Goal: Find specific page/section

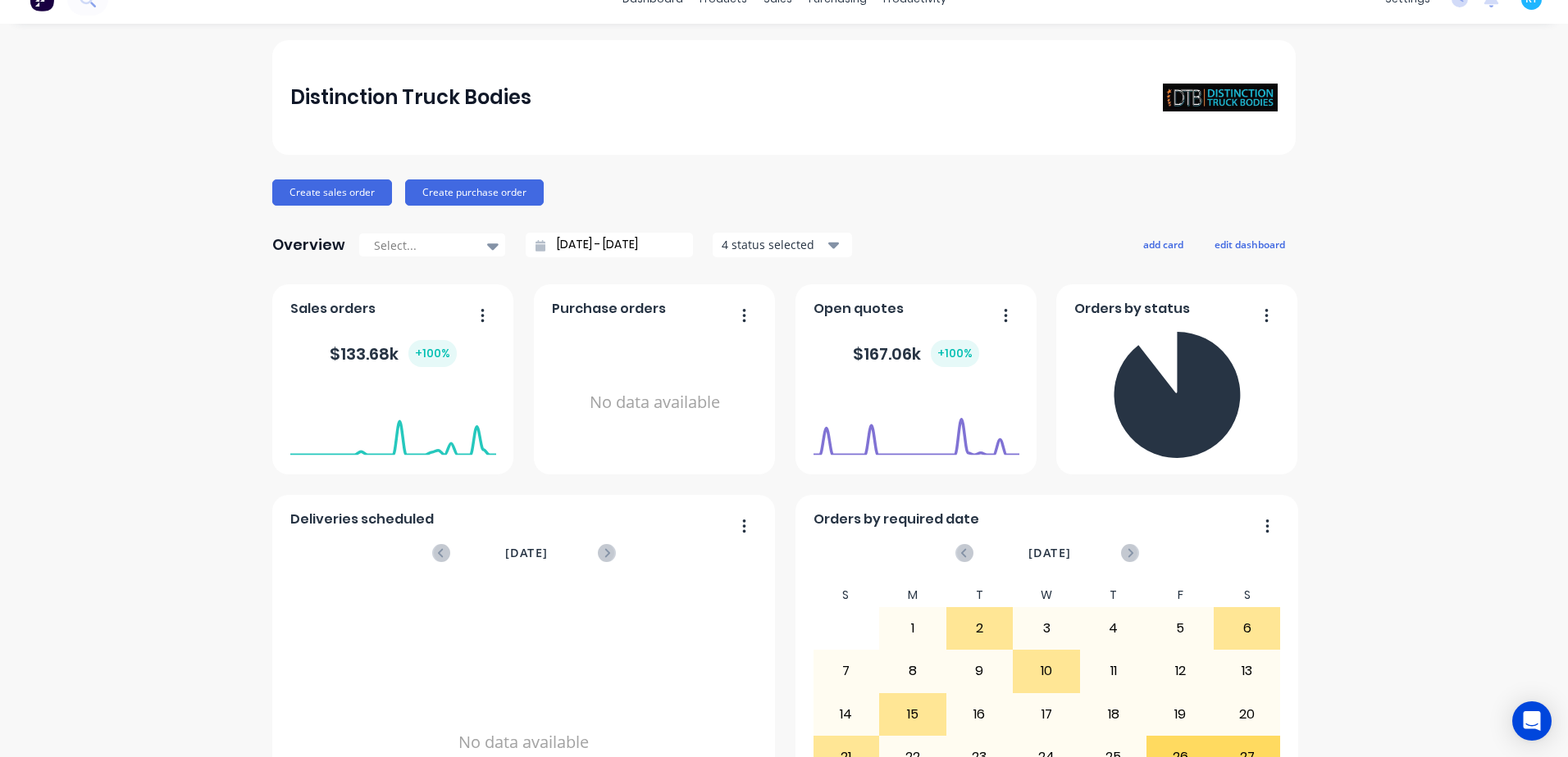
scroll to position [16, 0]
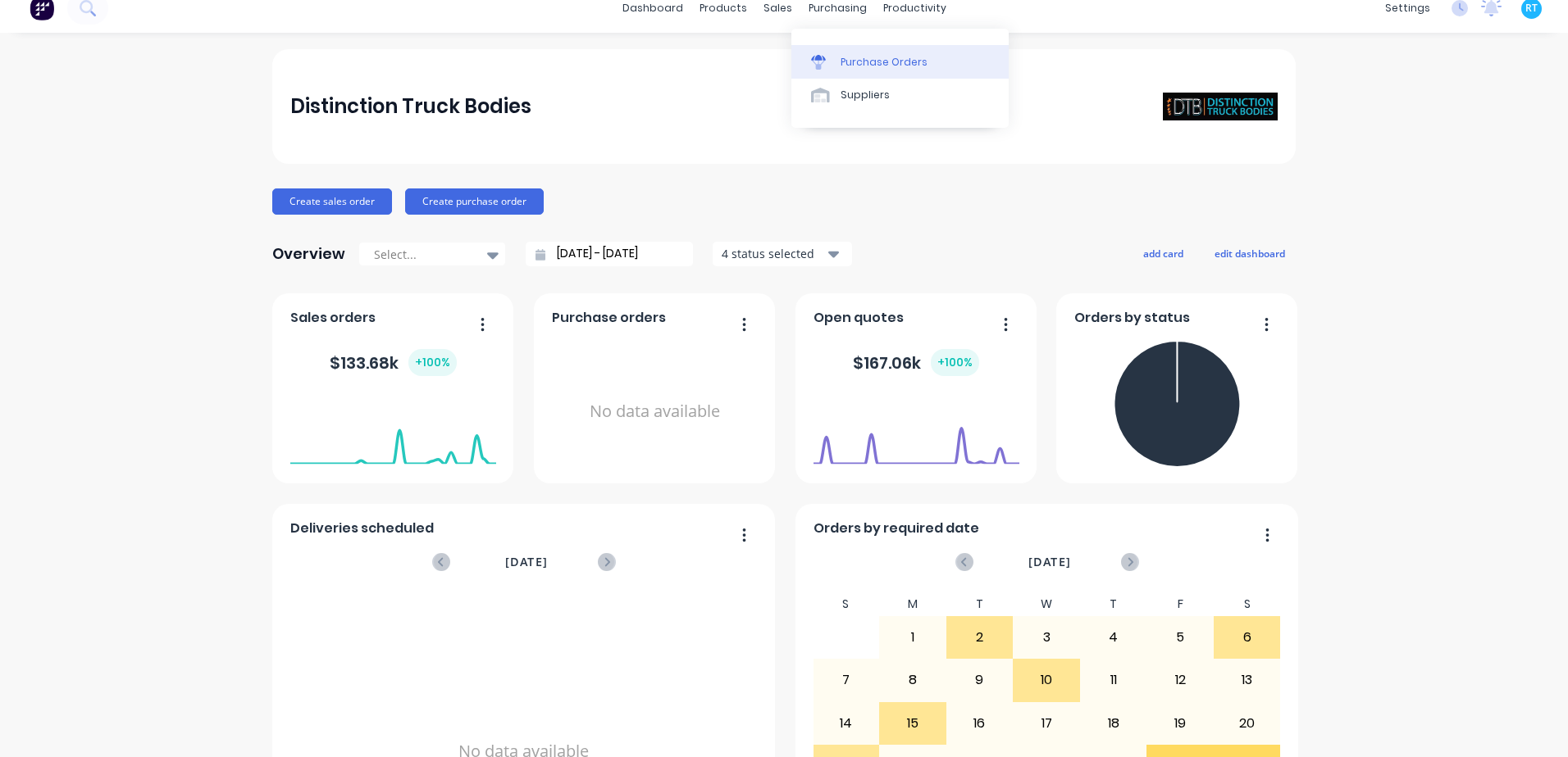
click at [841, 67] on div "Purchase Orders" at bounding box center [884, 62] width 87 height 15
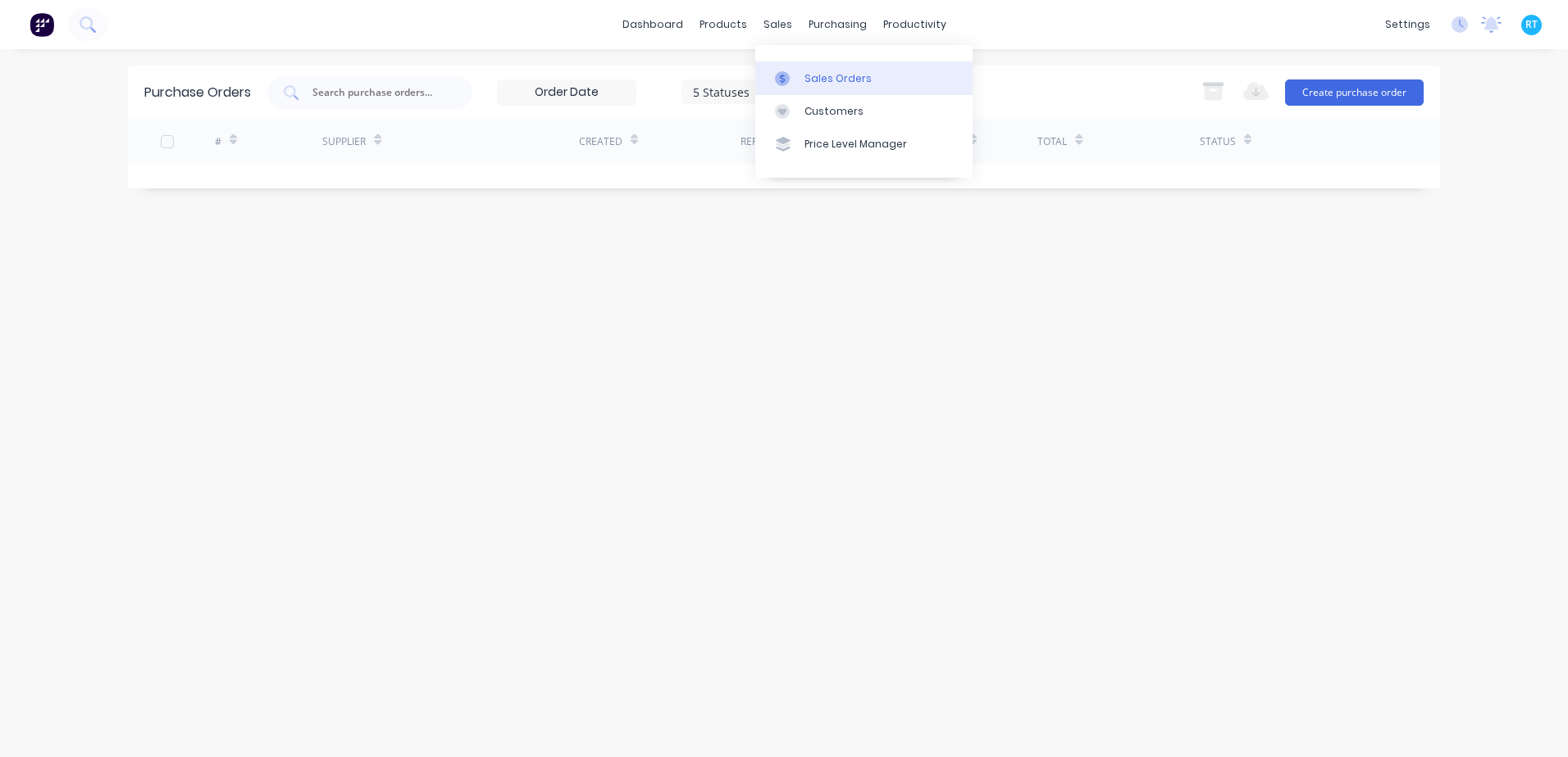
click at [808, 79] on div "Sales Orders" at bounding box center [838, 78] width 68 height 15
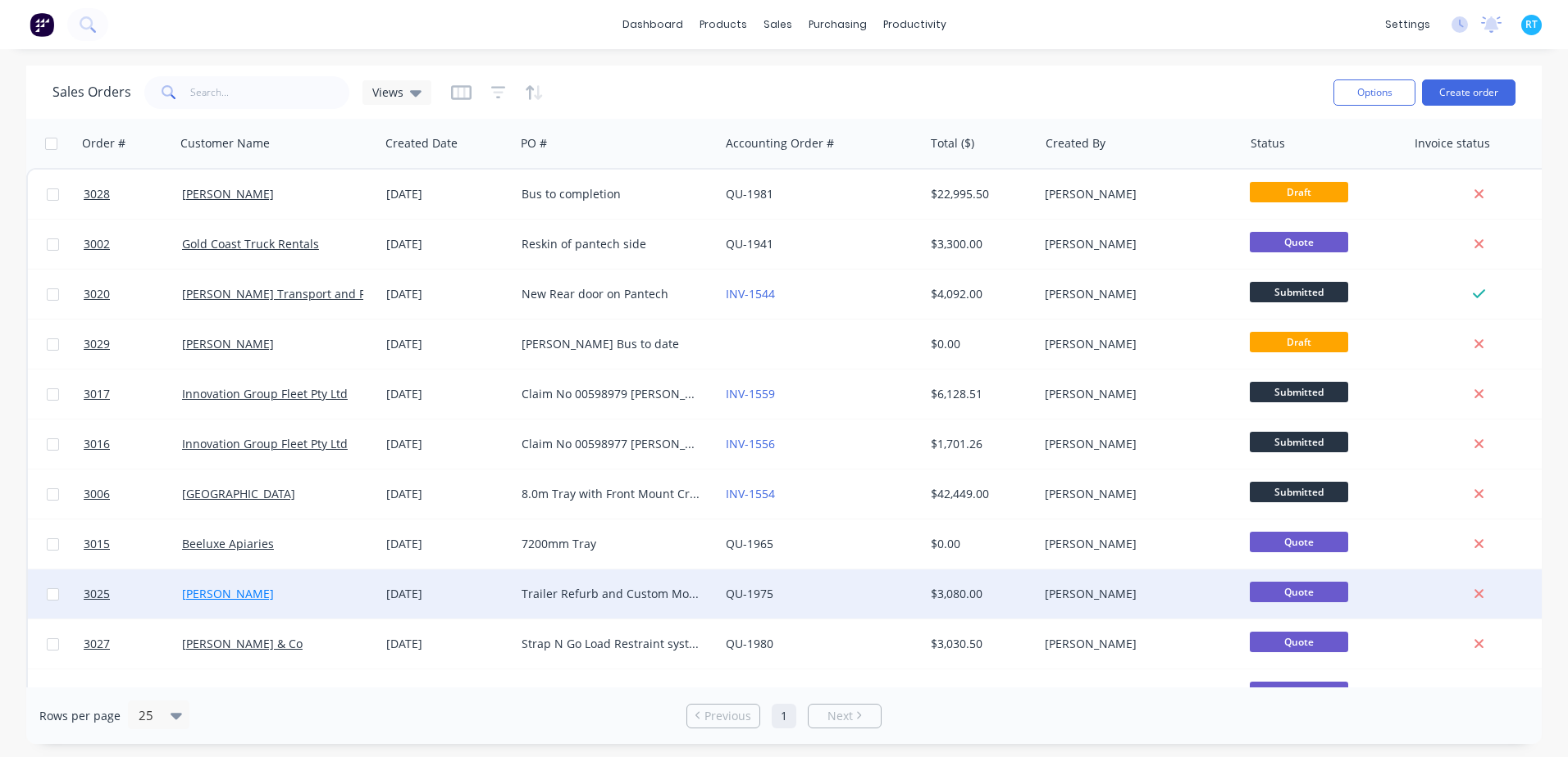
click at [228, 592] on link "Scott Halliday" at bounding box center [227, 594] width 92 height 15
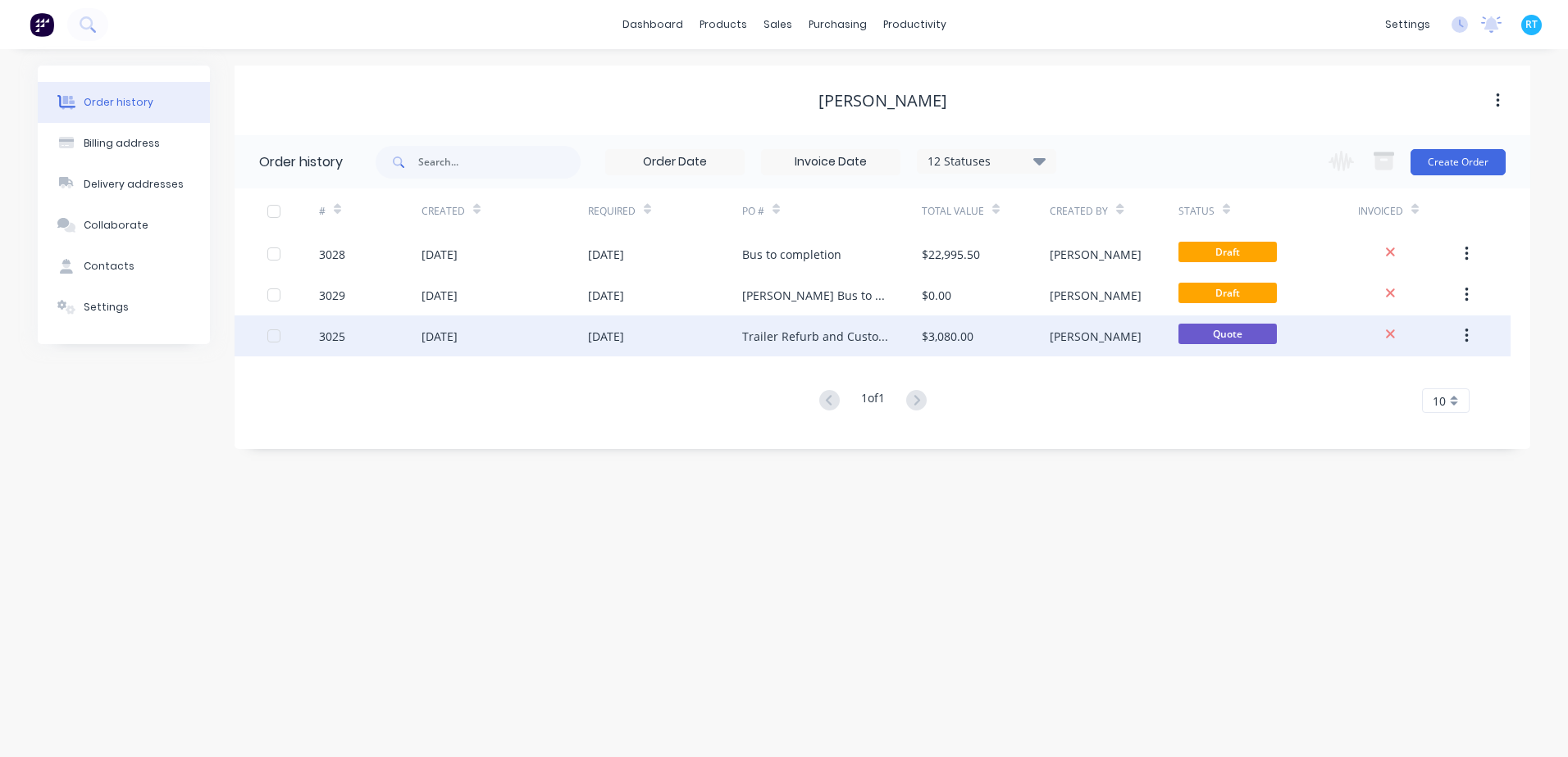
click at [748, 336] on div "Trailer Refurb and Custom Modifications" at bounding box center [815, 336] width 147 height 17
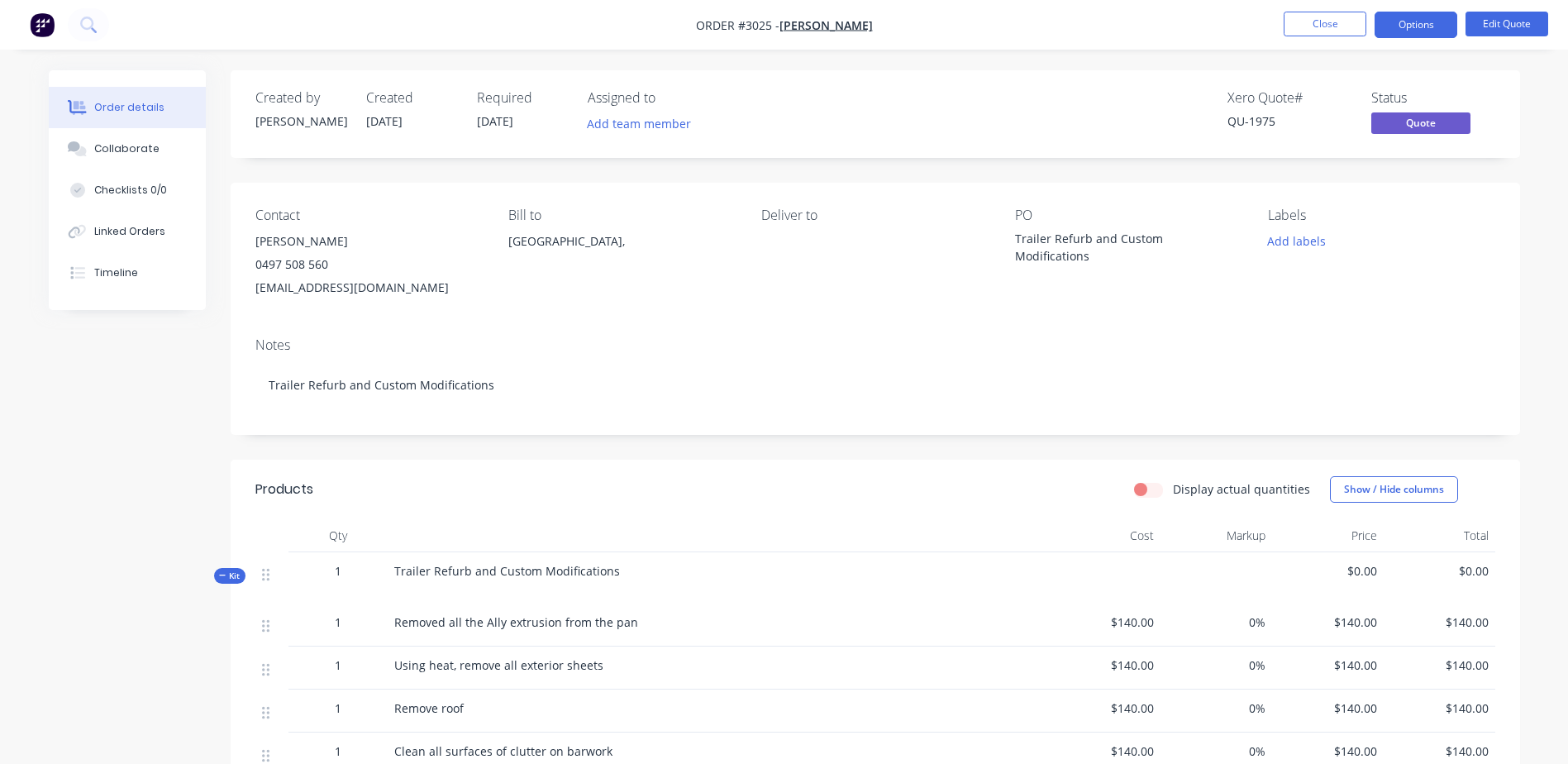
click at [745, 537] on div at bounding box center [719, 536] width 661 height 33
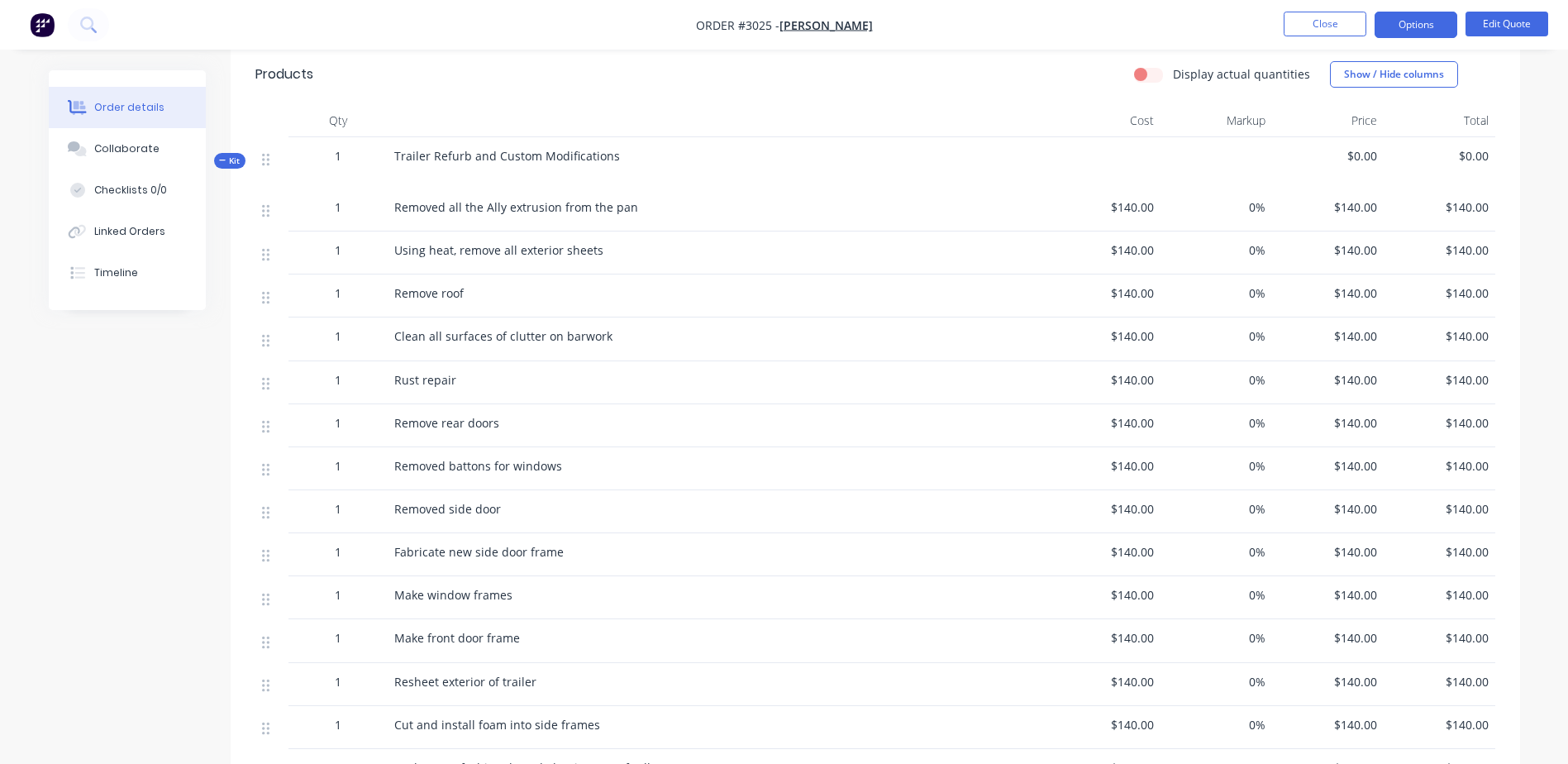
scroll to position [579, 0]
